Goal: Task Accomplishment & Management: Use online tool/utility

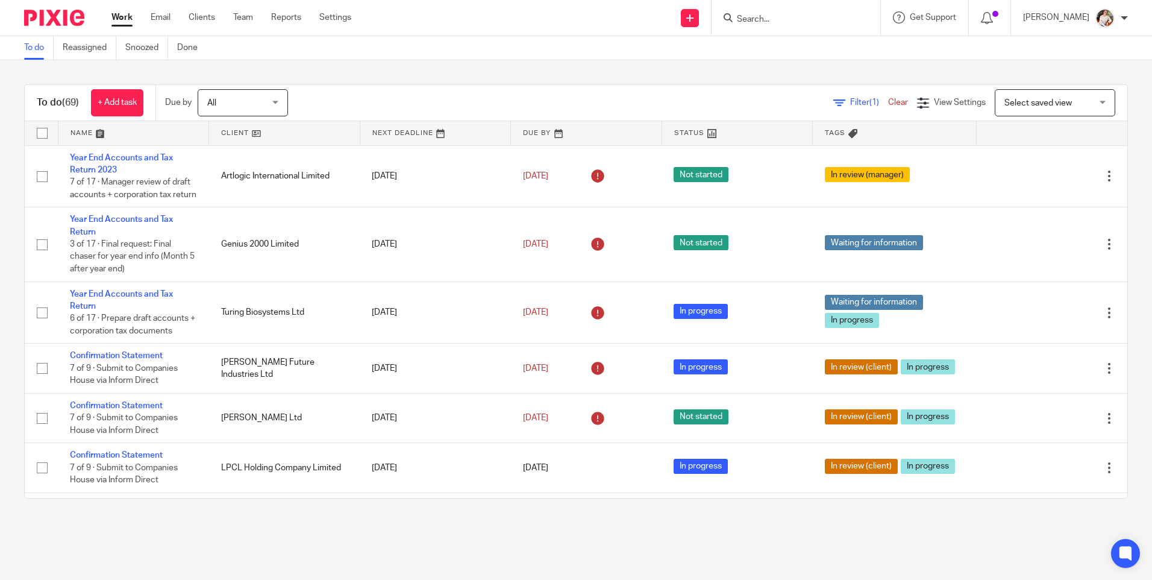
click at [221, 579] on html "Work Email Clients Team Reports Settings Work Email Clients Team Reports Settin…" at bounding box center [576, 290] width 1152 height 580
click at [767, 25] on form at bounding box center [800, 17] width 128 height 15
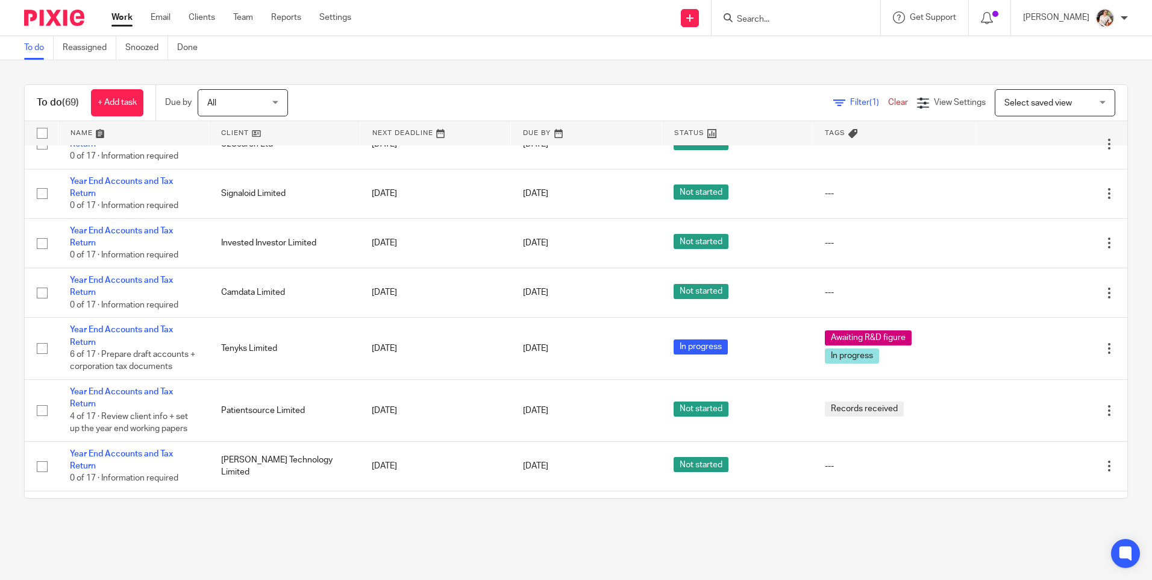
scroll to position [3556, 0]
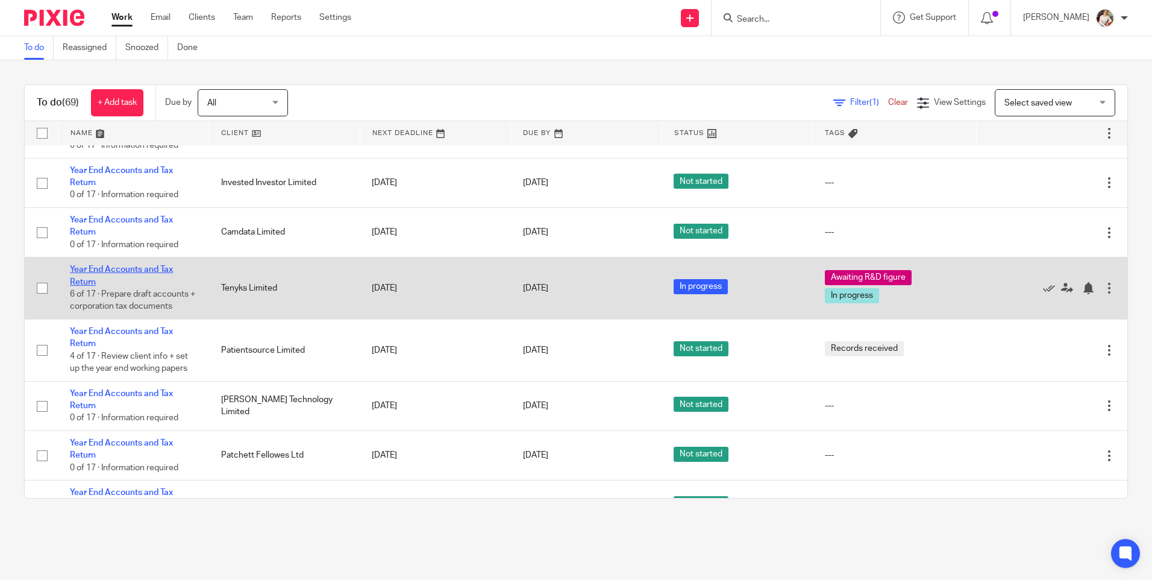
click at [160, 286] on link "Year End Accounts and Tax Return" at bounding box center [121, 275] width 103 height 20
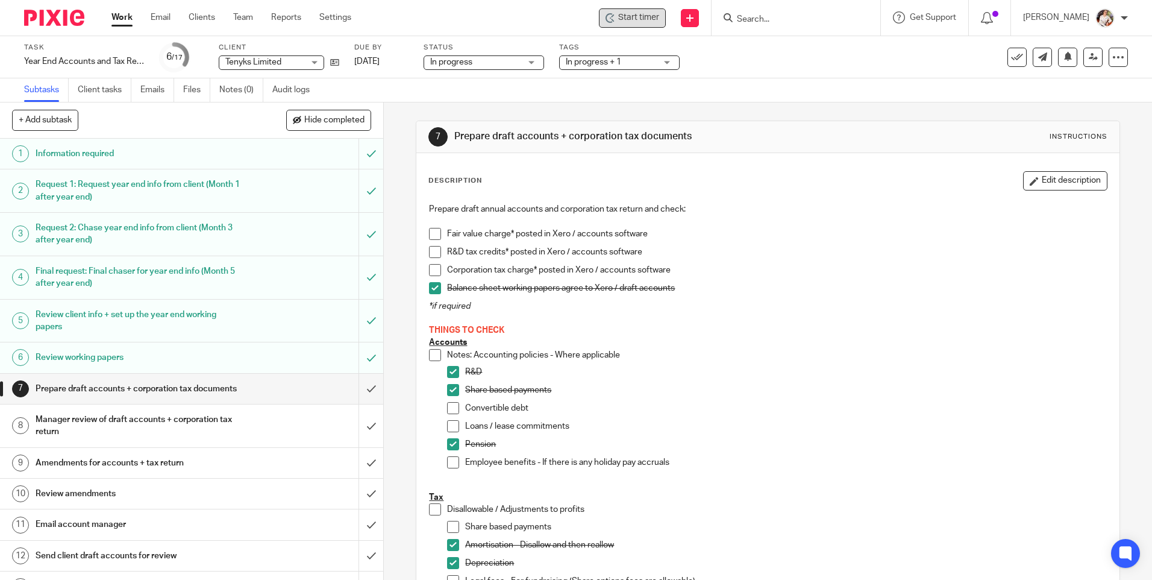
click at [631, 14] on span "Start timer" at bounding box center [638, 17] width 41 height 13
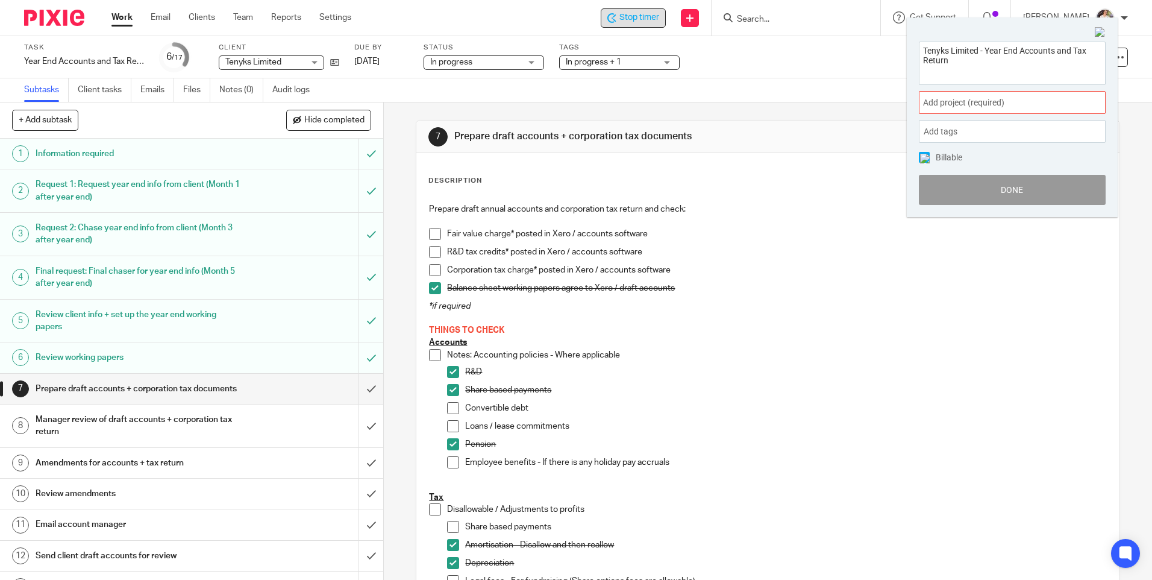
click at [979, 103] on span "Add project (required) :" at bounding box center [999, 102] width 152 height 13
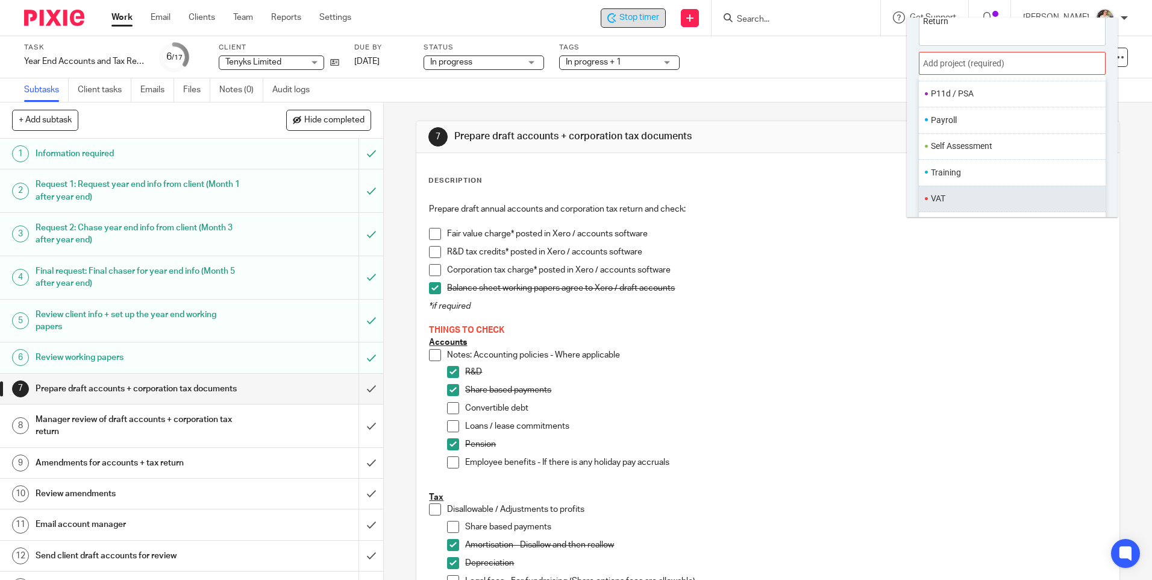
scroll to position [60, 0]
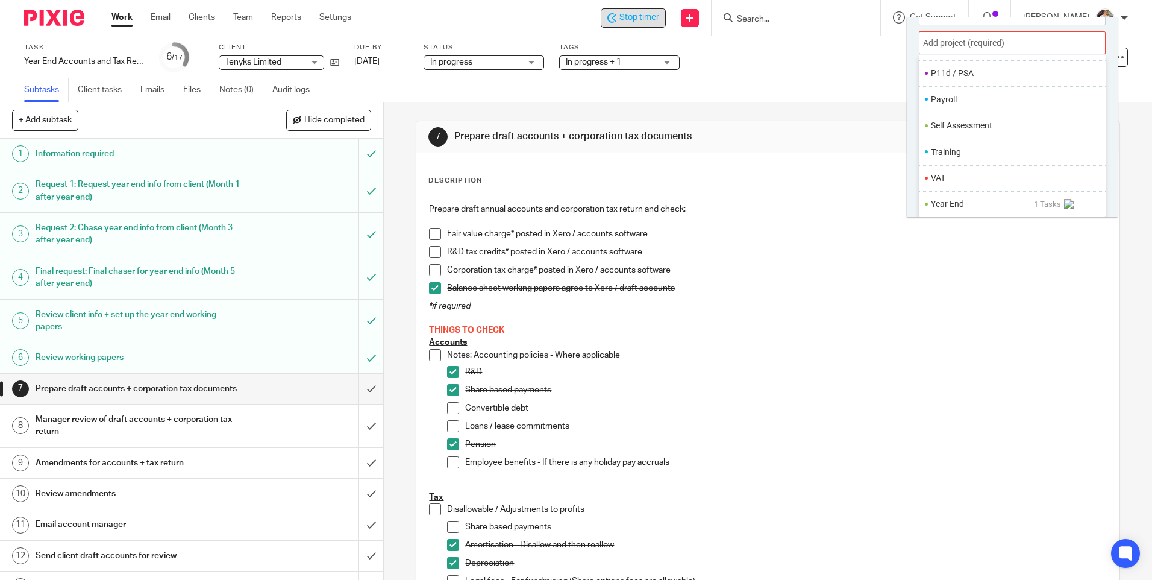
click at [952, 206] on li "Year End" at bounding box center [982, 204] width 103 height 13
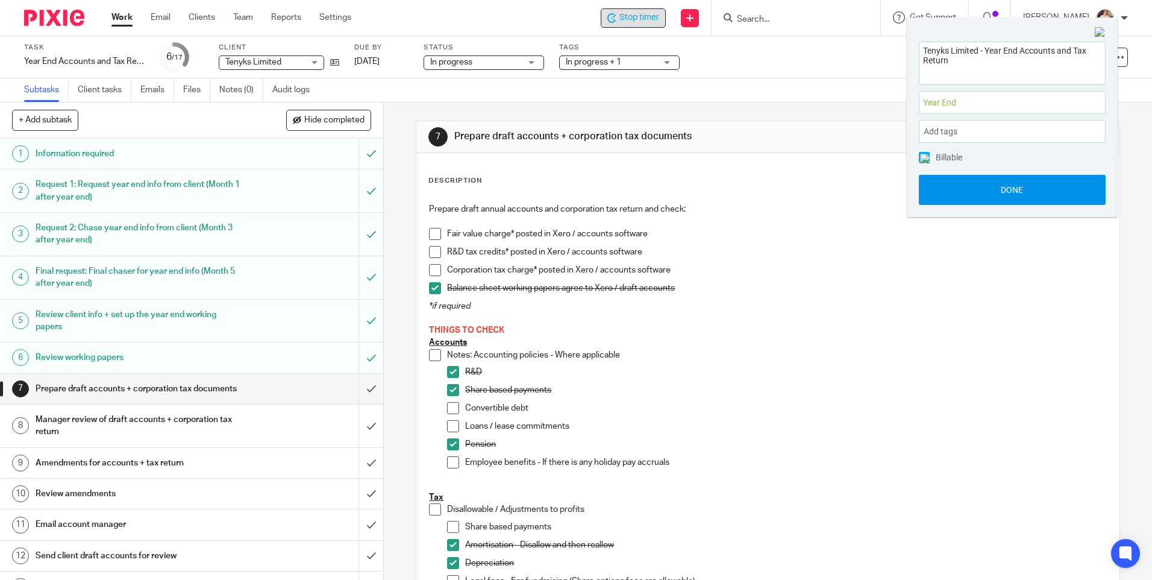
scroll to position [0, 0]
click at [938, 192] on button "Done" at bounding box center [1012, 190] width 187 height 30
